Goal: Information Seeking & Learning: Learn about a topic

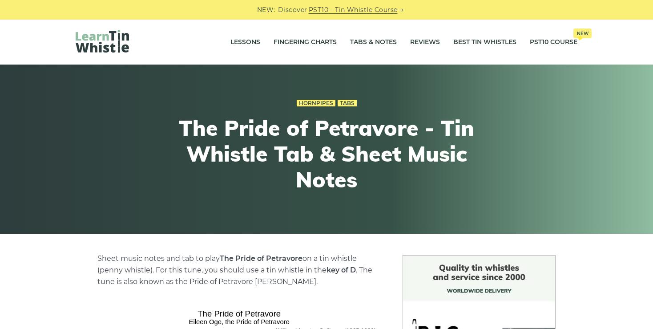
scroll to position [269, 0]
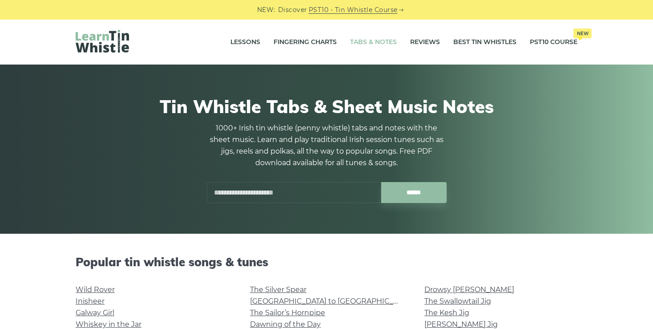
scroll to position [281, 0]
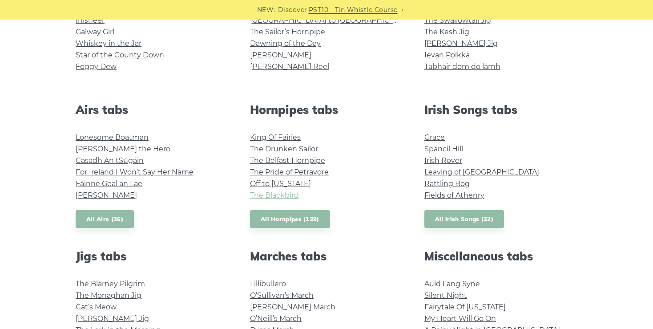
click at [268, 194] on link "The Blackbird" at bounding box center [274, 195] width 49 height 8
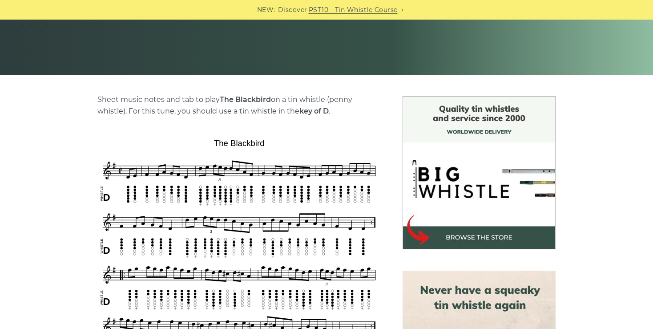
scroll to position [165, 0]
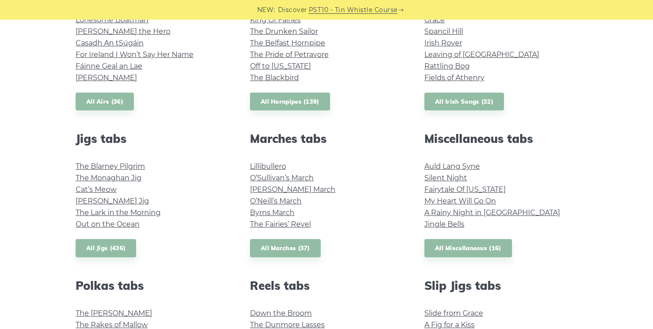
scroll to position [400, 0]
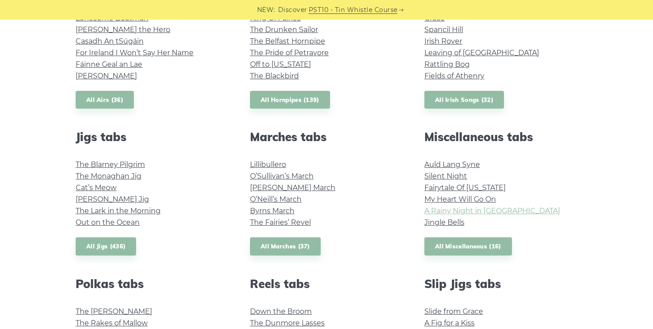
click at [487, 213] on link "A Rainy Night in Soho" at bounding box center [492, 210] width 136 height 8
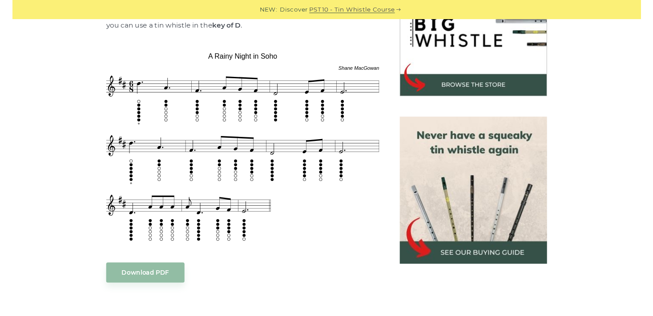
scroll to position [304, 0]
